Goal: Check status: Check status

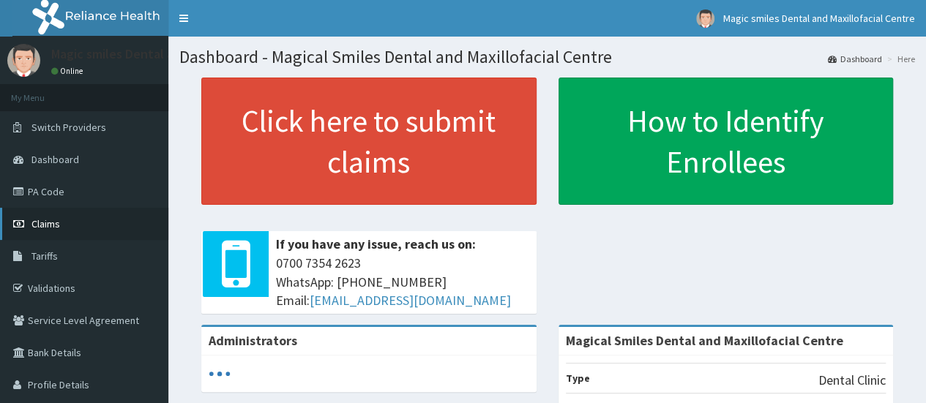
click at [49, 216] on link "Claims" at bounding box center [84, 224] width 168 height 32
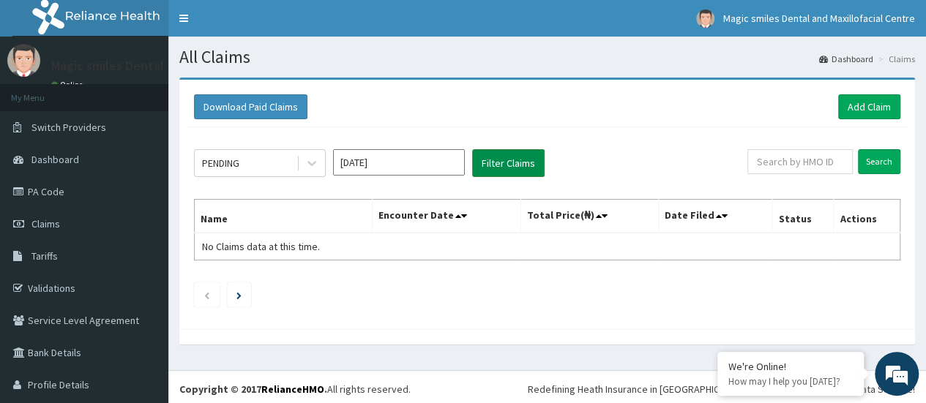
click at [516, 163] on button "Filter Claims" at bounding box center [508, 163] width 72 height 28
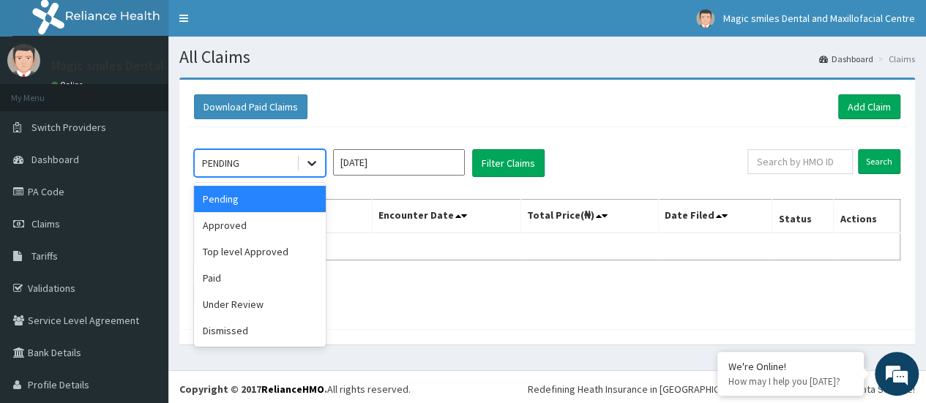
click at [313, 165] on icon at bounding box center [311, 163] width 15 height 15
click at [224, 215] on div "Approved" at bounding box center [260, 225] width 132 height 26
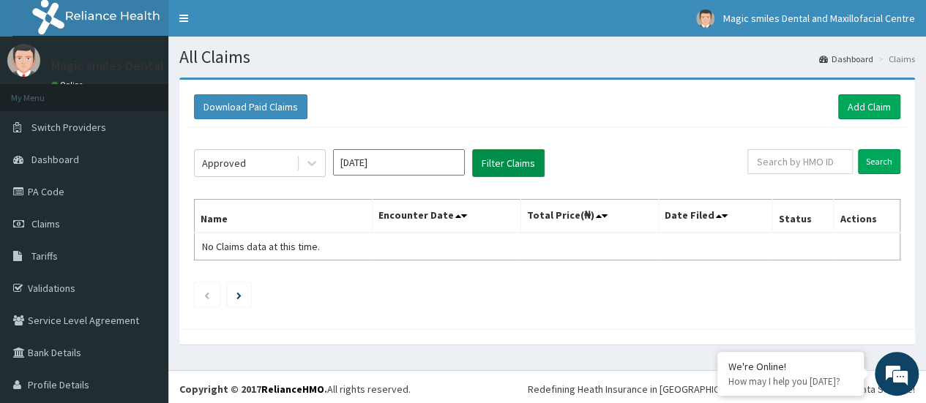
click at [505, 162] on button "Filter Claims" at bounding box center [508, 163] width 72 height 28
click at [50, 222] on span "Claims" at bounding box center [45, 223] width 29 height 13
click at [51, 225] on span "Claims" at bounding box center [45, 223] width 29 height 13
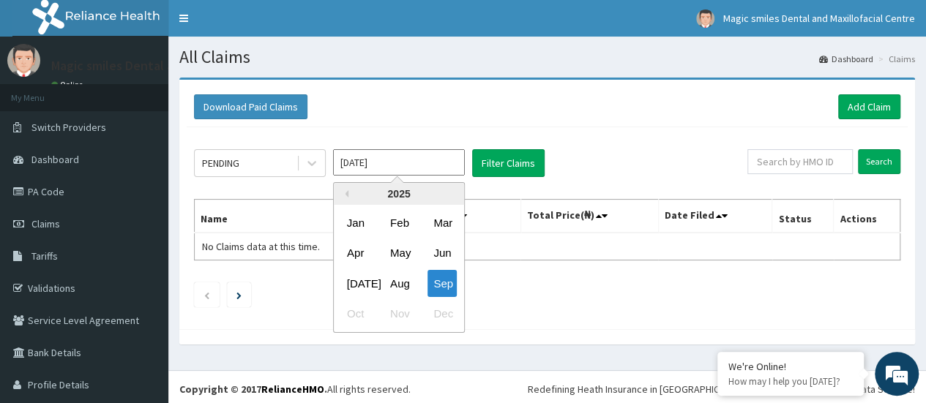
click at [405, 165] on input "[DATE]" at bounding box center [399, 162] width 132 height 26
click at [451, 274] on div "Sep" at bounding box center [441, 283] width 29 height 27
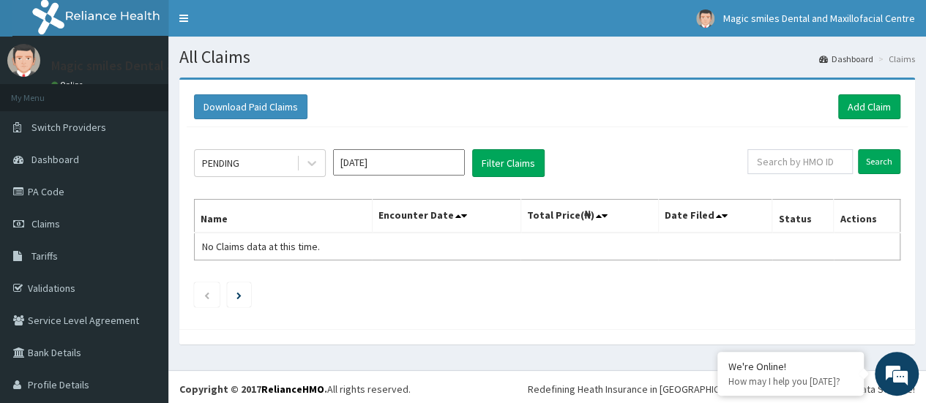
scroll to position [34, 0]
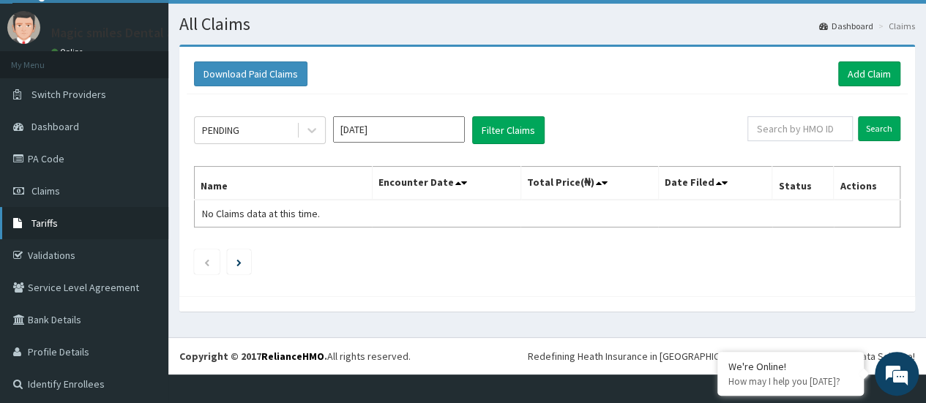
click at [56, 222] on span "Tariffs" at bounding box center [44, 223] width 26 height 13
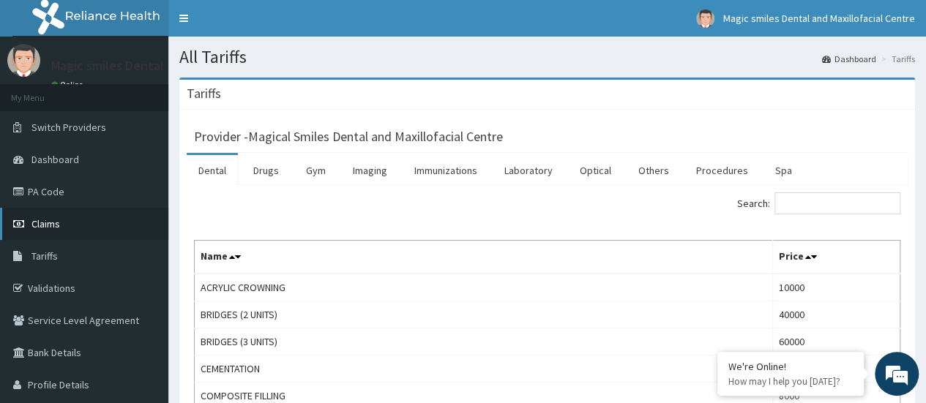
click at [53, 216] on link "Claims" at bounding box center [84, 224] width 168 height 32
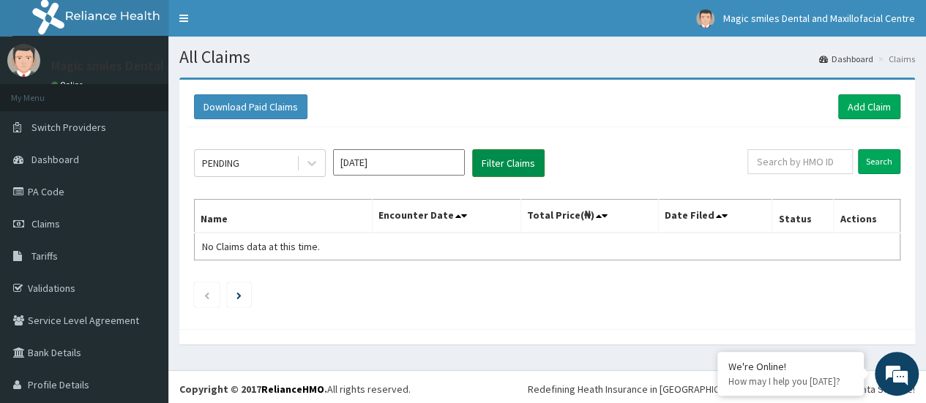
click at [484, 163] on button "Filter Claims" at bounding box center [508, 163] width 72 height 28
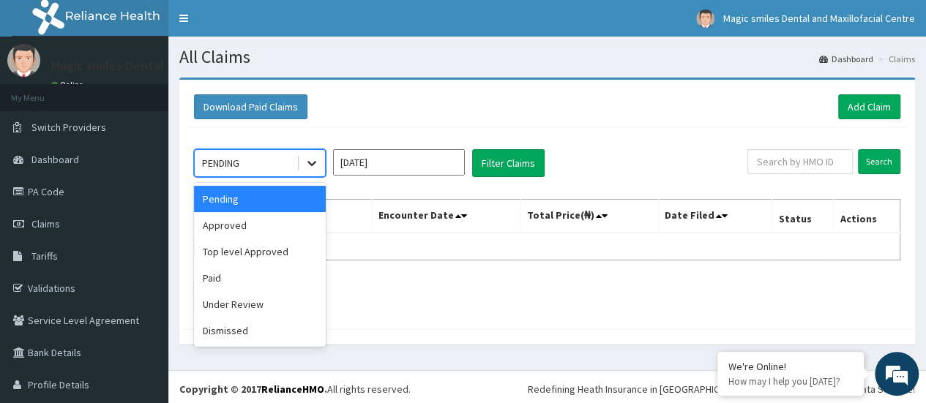
click at [309, 164] on icon at bounding box center [311, 163] width 15 height 15
click at [222, 302] on div "Under Review" at bounding box center [260, 304] width 132 height 26
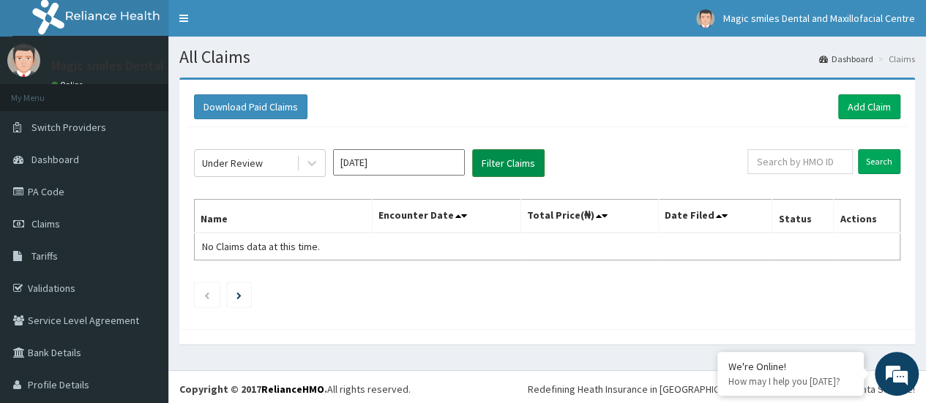
click at [508, 159] on button "Filter Claims" at bounding box center [508, 163] width 72 height 28
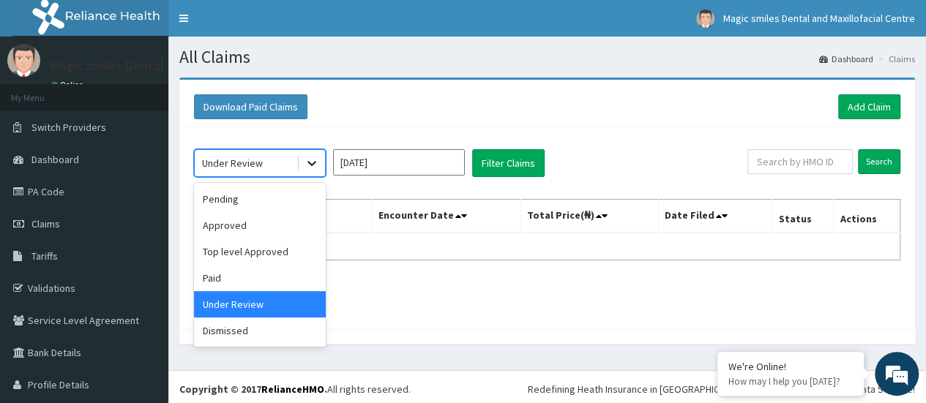
click at [310, 165] on icon at bounding box center [311, 163] width 15 height 15
click at [236, 220] on div "Approved" at bounding box center [260, 225] width 132 height 26
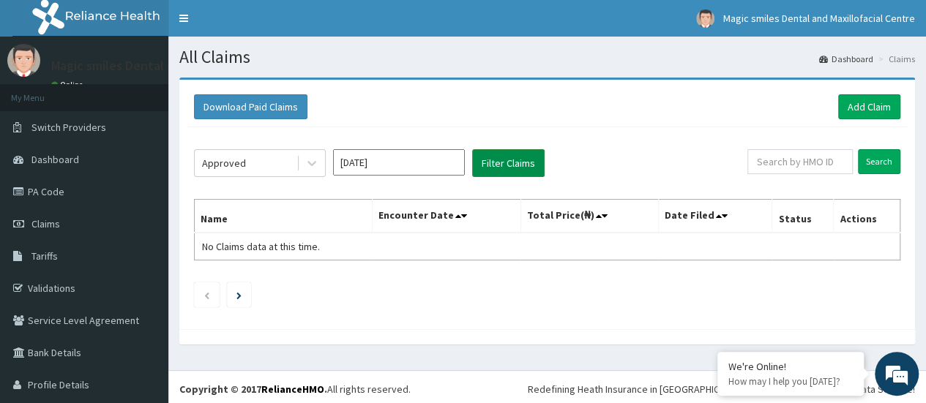
click at [491, 169] on button "Filter Claims" at bounding box center [508, 163] width 72 height 28
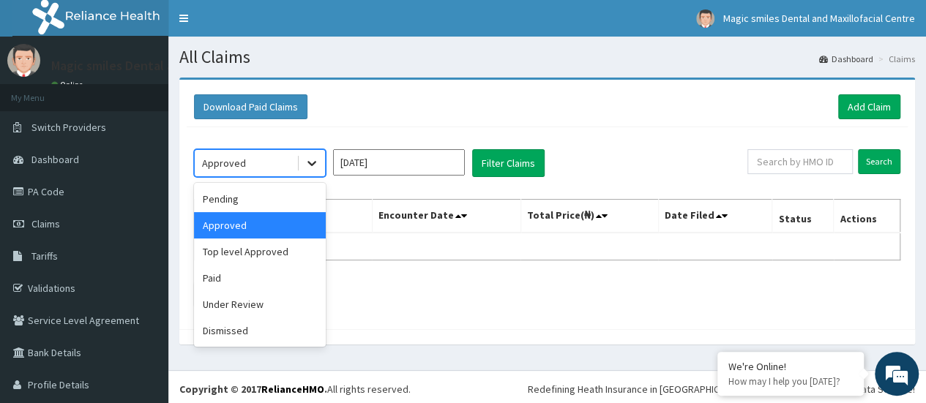
click at [304, 168] on icon at bounding box center [311, 163] width 15 height 15
click at [230, 195] on div "Pending" at bounding box center [260, 199] width 132 height 26
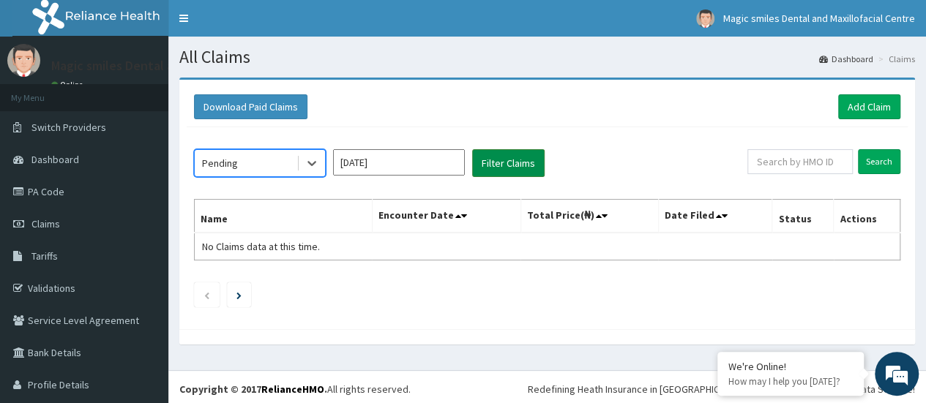
click at [504, 163] on button "Filter Claims" at bounding box center [508, 163] width 72 height 28
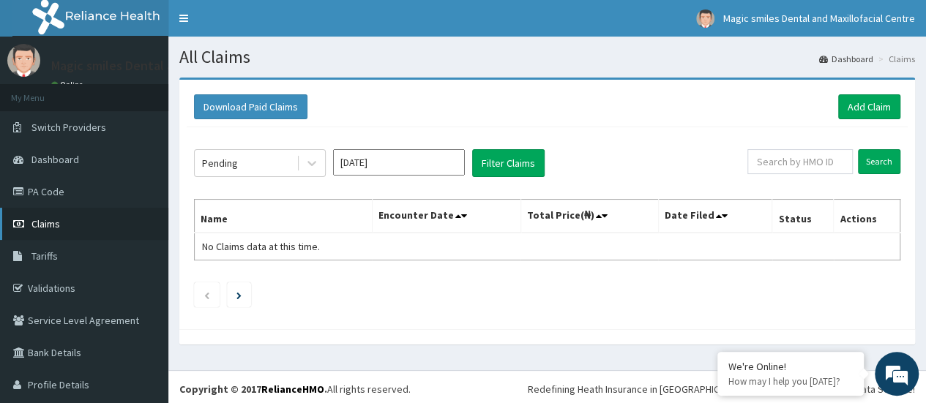
click at [45, 230] on span "Claims" at bounding box center [45, 223] width 29 height 13
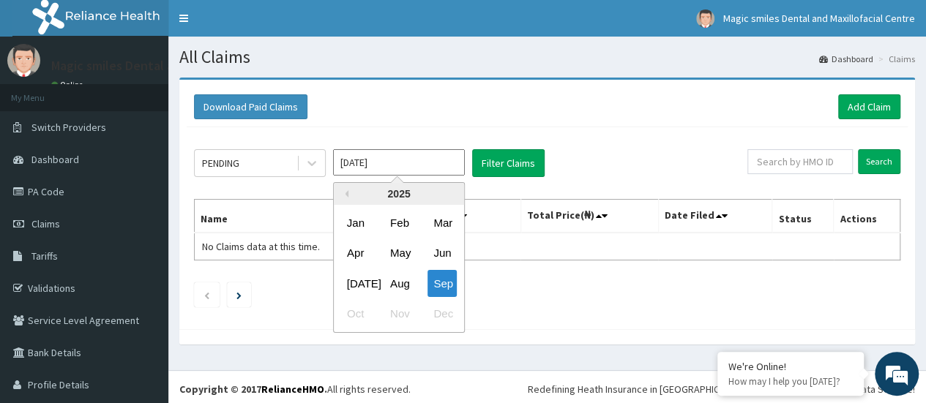
click at [428, 166] on input "[DATE]" at bounding box center [399, 162] width 132 height 26
click at [399, 286] on div "Aug" at bounding box center [398, 283] width 29 height 27
type input "Aug 2025"
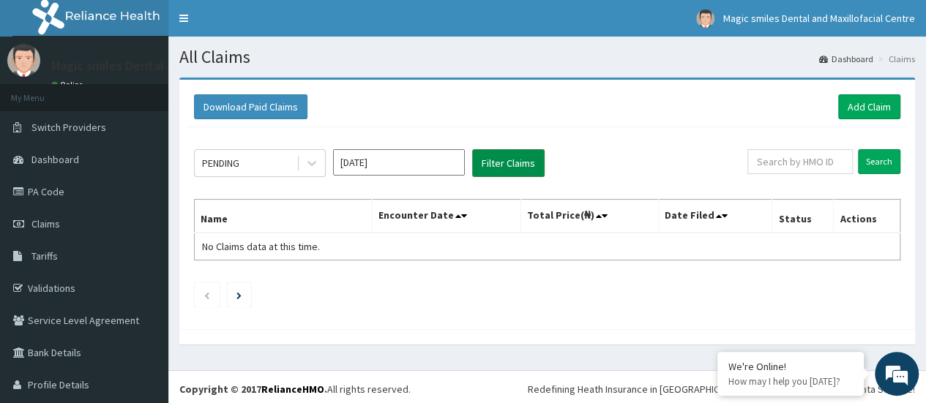
click at [519, 160] on button "Filter Claims" at bounding box center [508, 163] width 72 height 28
click at [49, 223] on span "Claims" at bounding box center [45, 223] width 29 height 13
click at [46, 155] on span "Dashboard" at bounding box center [55, 159] width 48 height 13
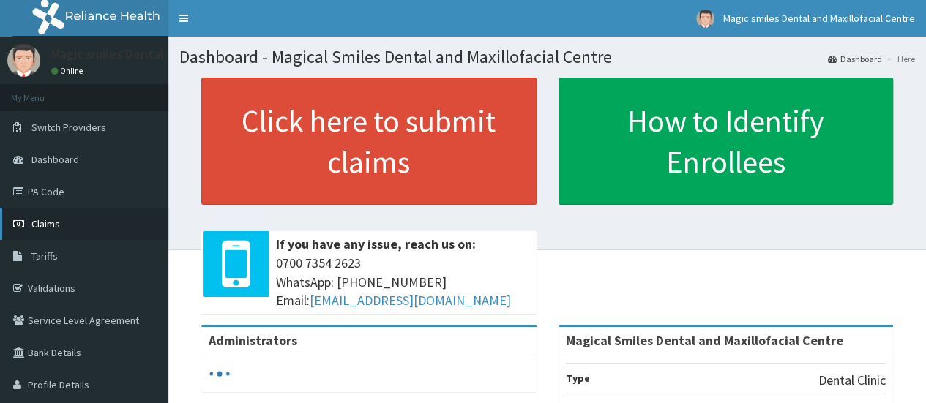
click at [43, 220] on span "Claims" at bounding box center [45, 223] width 29 height 13
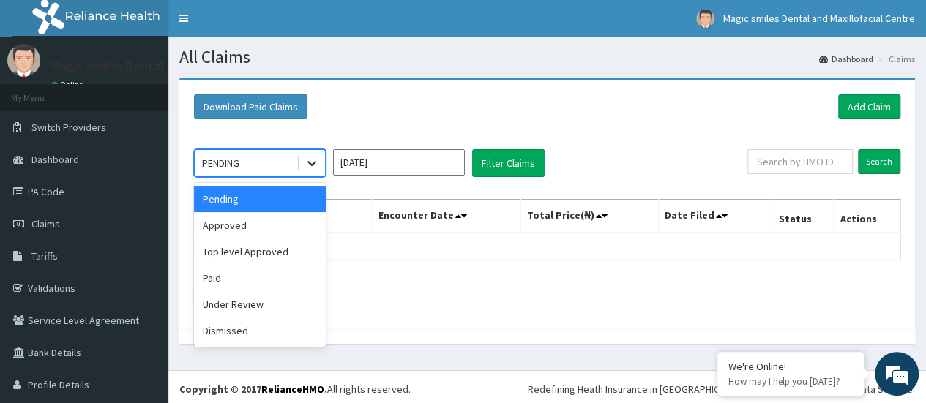
click at [309, 160] on icon at bounding box center [311, 163] width 15 height 15
click at [242, 222] on div "Approved" at bounding box center [260, 225] width 132 height 26
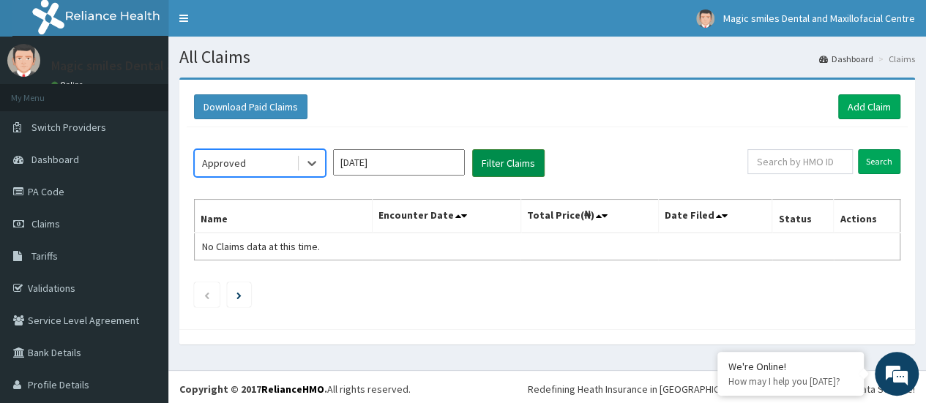
click at [490, 163] on button "Filter Claims" at bounding box center [508, 163] width 72 height 28
click at [507, 162] on button "Filter Claims" at bounding box center [508, 163] width 72 height 28
